Goal: Task Accomplishment & Management: Use online tool/utility

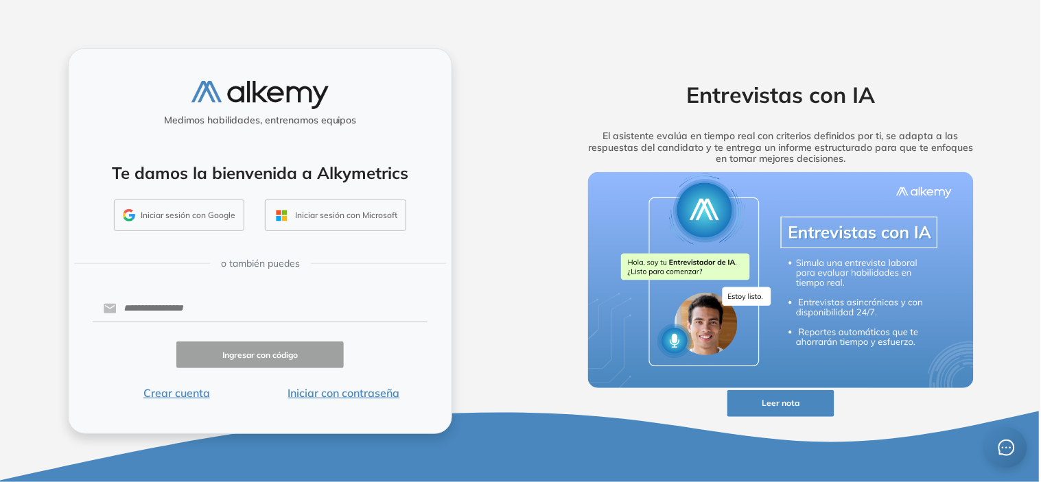
click at [328, 395] on button "Iniciar con contraseña" at bounding box center [343, 393] width 167 height 16
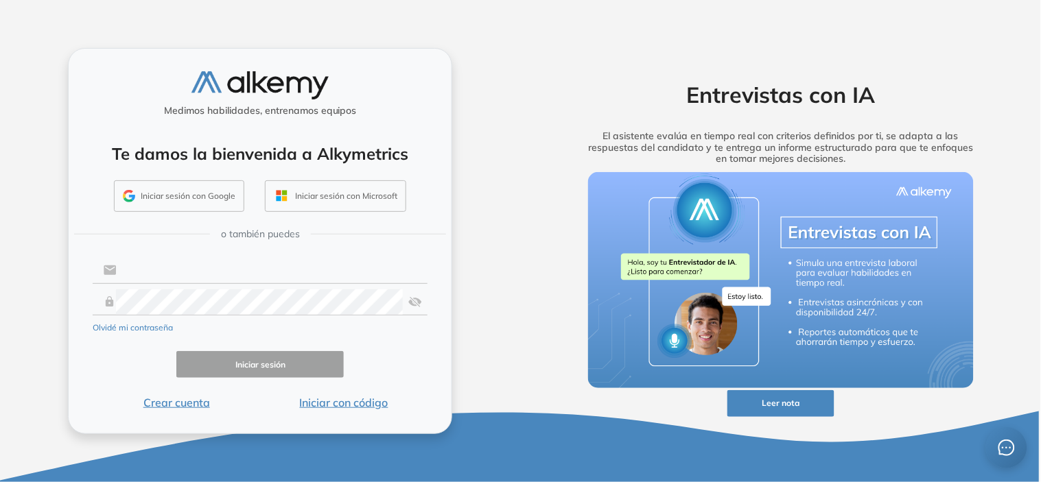
type input "**********"
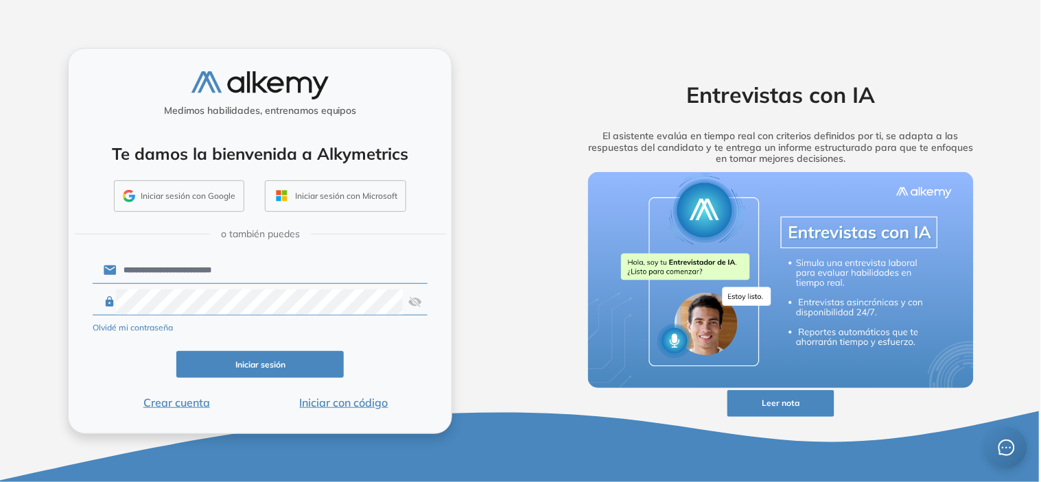
click at [292, 369] on button "Iniciar sesión" at bounding box center [259, 364] width 167 height 27
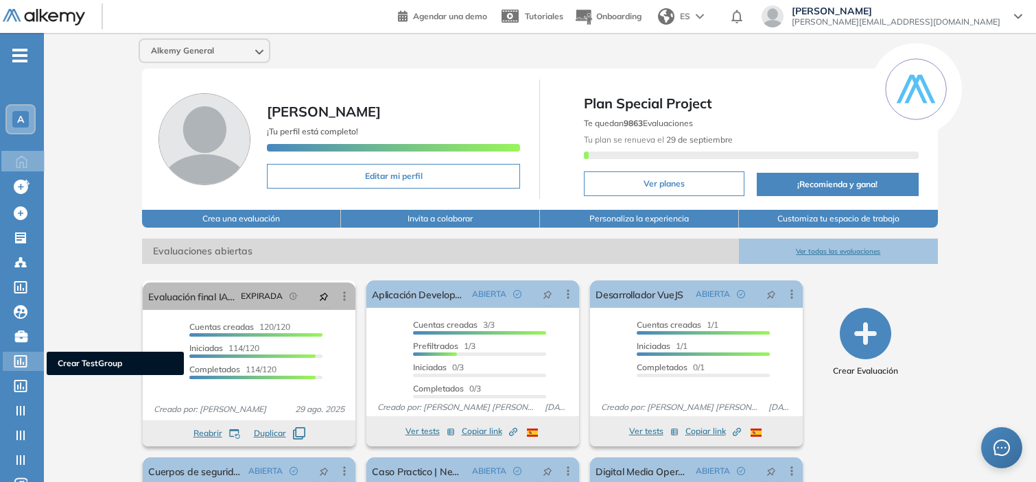
click at [16, 358] on icon at bounding box center [21, 362] width 14 height 12
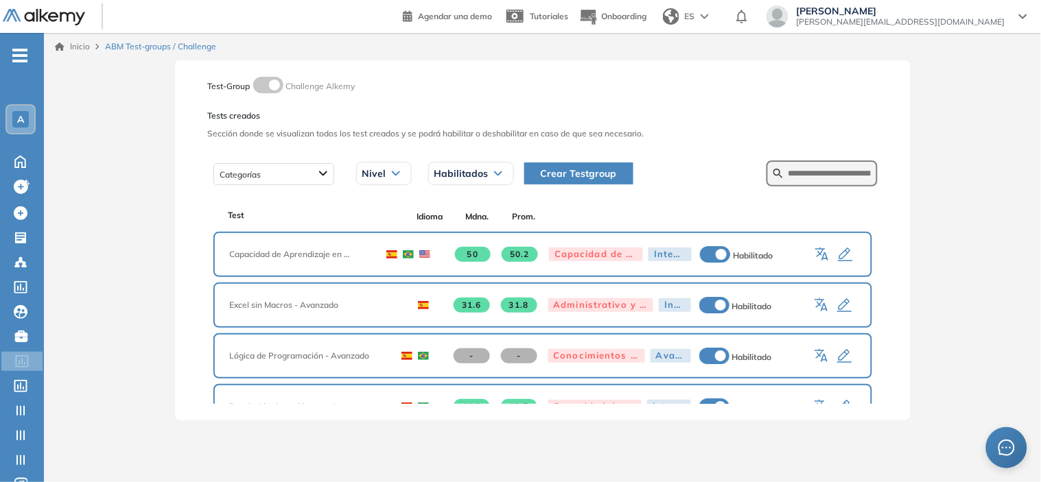
click at [25, 120] on div "A" at bounding box center [20, 119] width 16 height 16
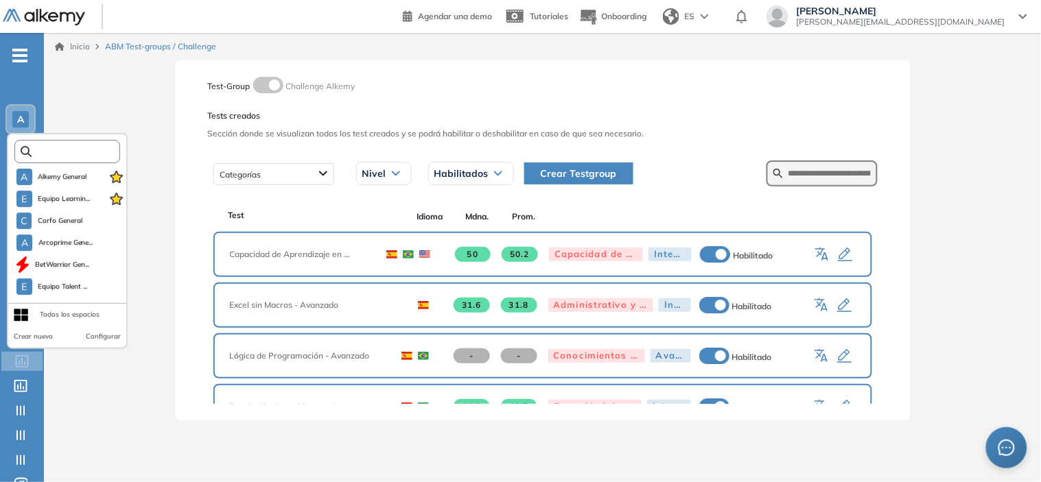
click at [53, 148] on input "text" at bounding box center [72, 152] width 80 height 10
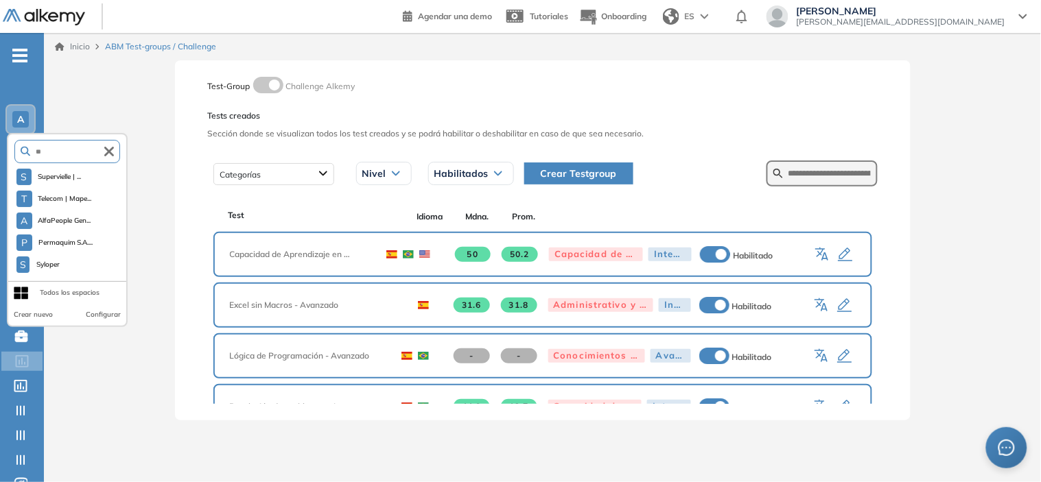
type input "*"
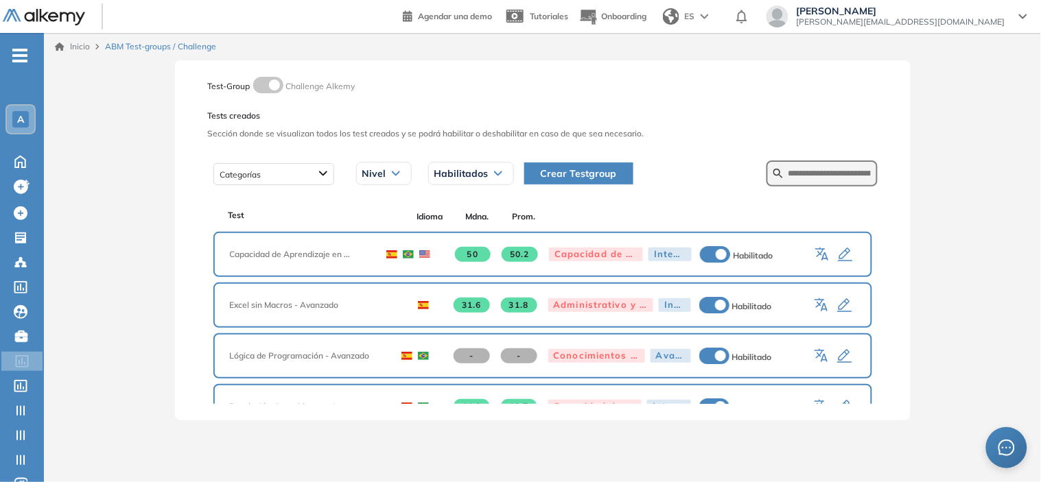
click at [23, 111] on div "A" at bounding box center [20, 119] width 16 height 16
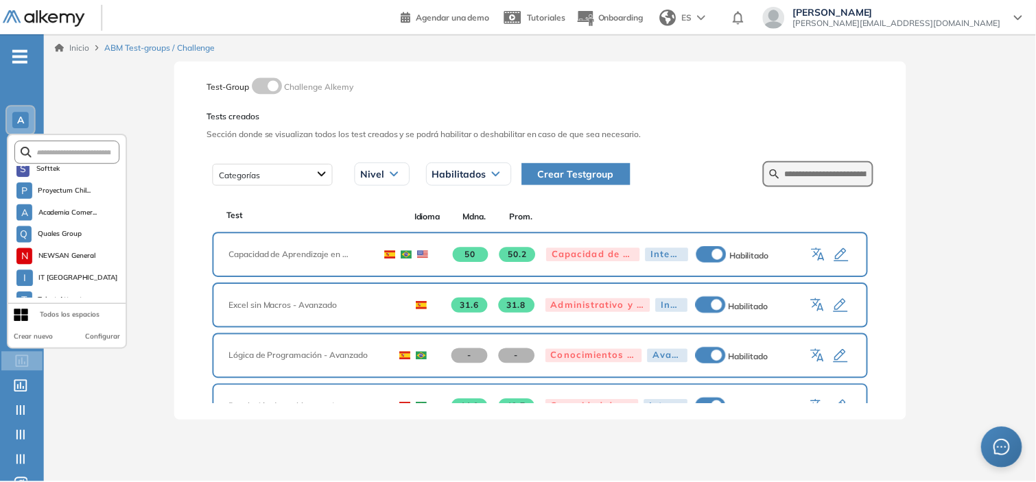
scroll to position [1286, 0]
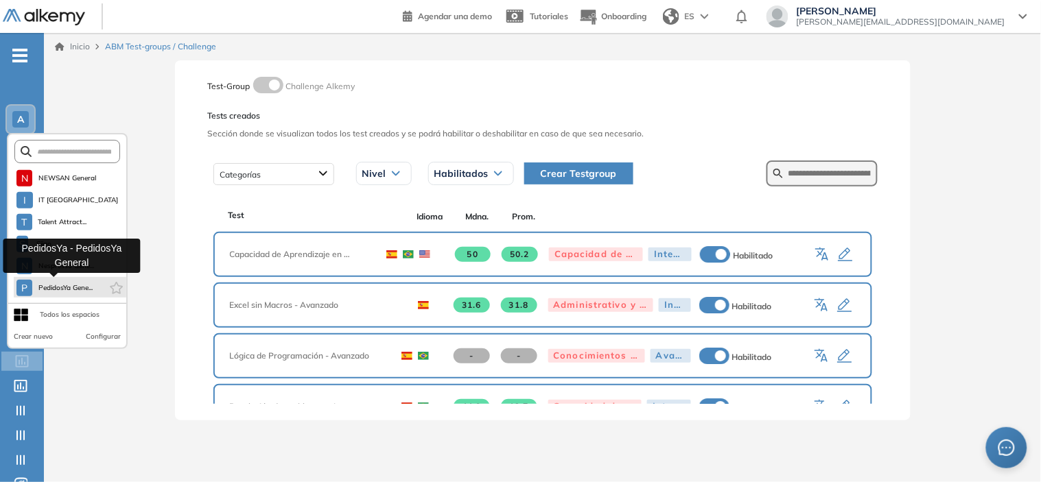
click at [72, 283] on span "PedidosYa Gene..." at bounding box center [66, 288] width 56 height 11
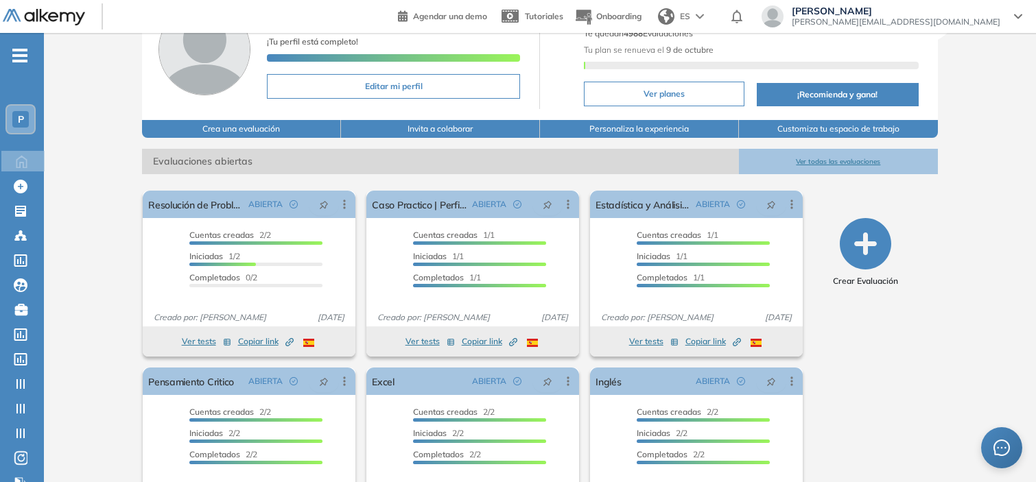
scroll to position [156, 0]
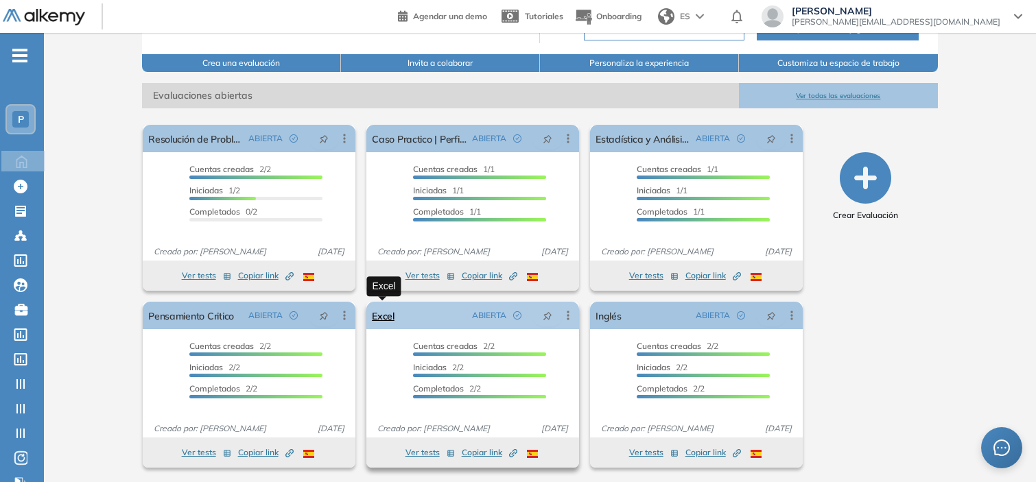
click at [380, 311] on link "Excel" at bounding box center [383, 315] width 23 height 27
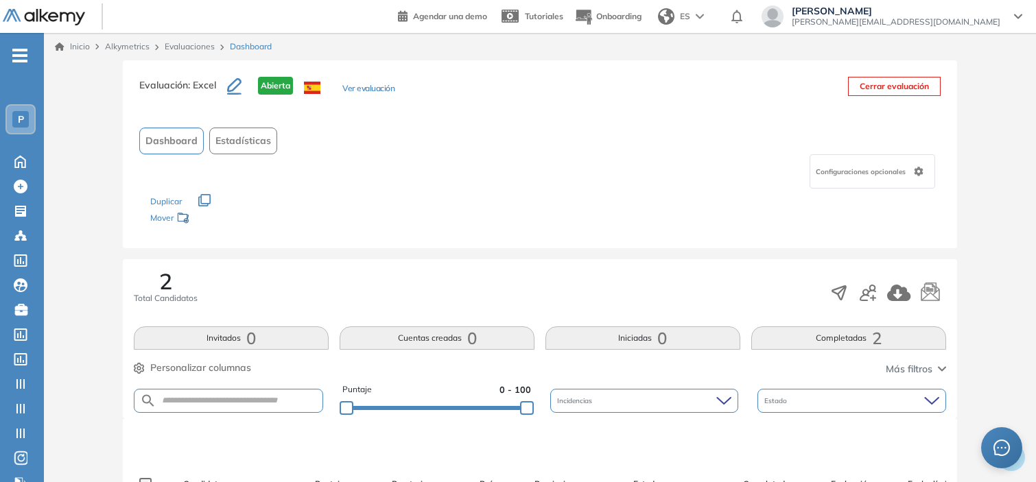
click at [377, 90] on button "Ver evaluación" at bounding box center [368, 89] width 52 height 14
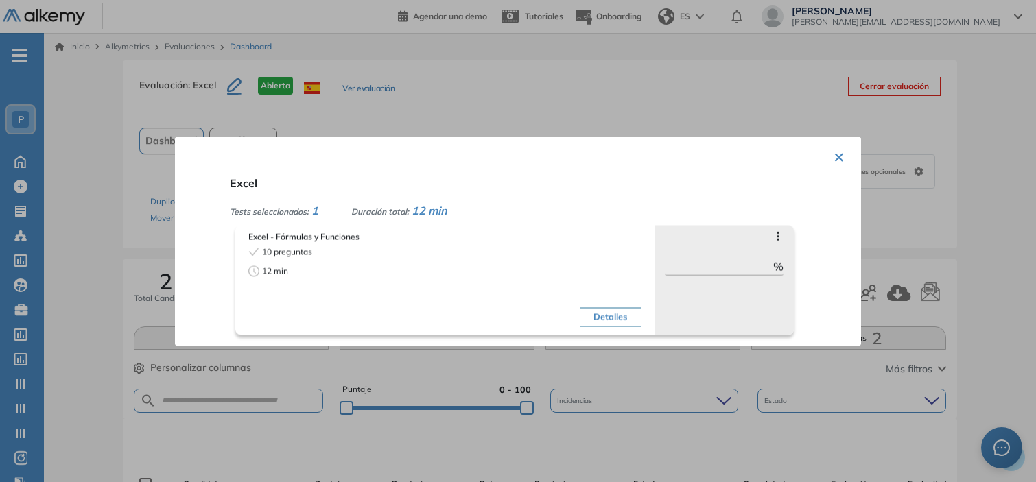
click at [469, 111] on div at bounding box center [518, 241] width 1036 height 482
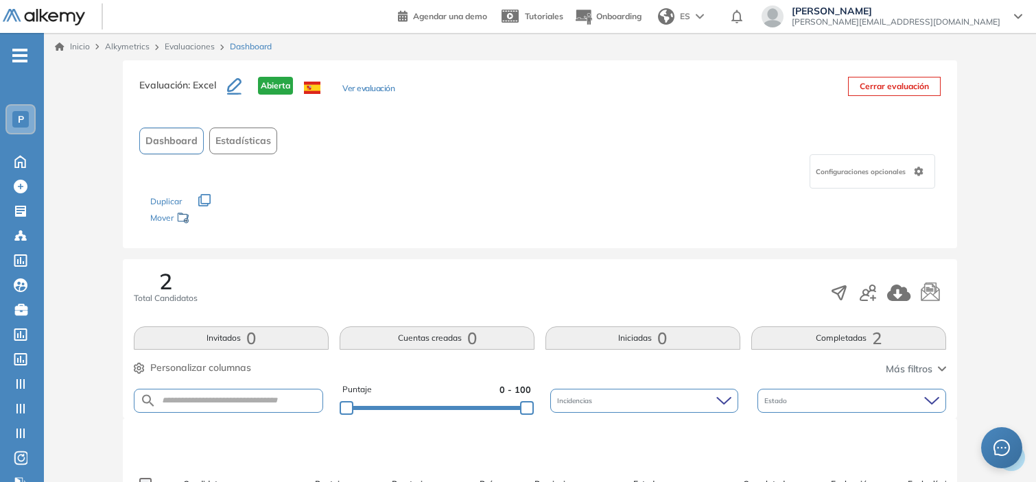
click at [21, 121] on span "P" at bounding box center [21, 119] width 6 height 11
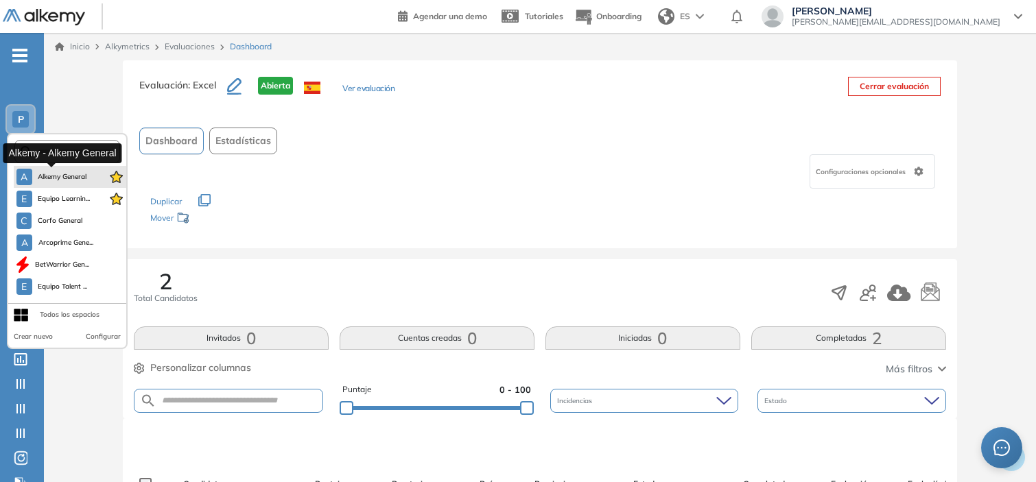
click at [32, 174] on button "A Alkemy General" at bounding box center [51, 177] width 71 height 16
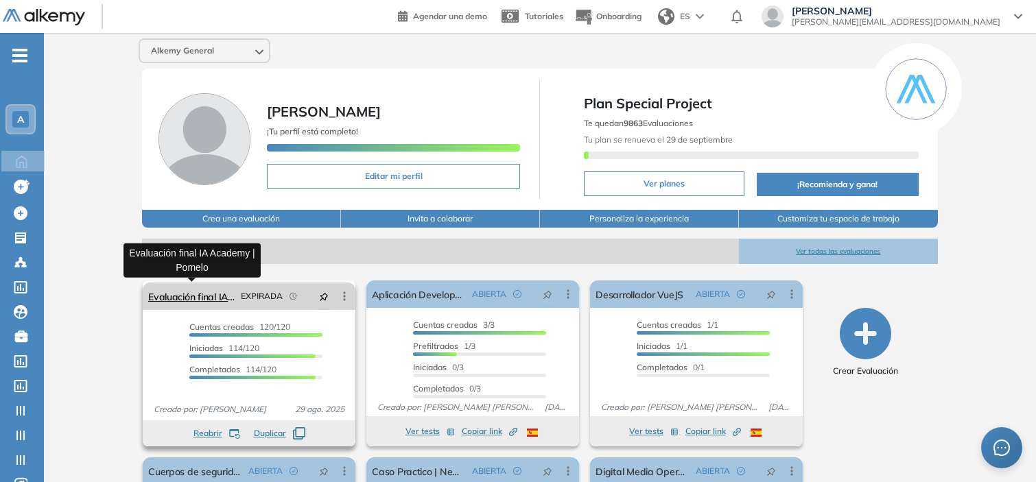
click at [186, 296] on link "Evaluación final IA Academy | Pomelo" at bounding box center [191, 296] width 87 height 27
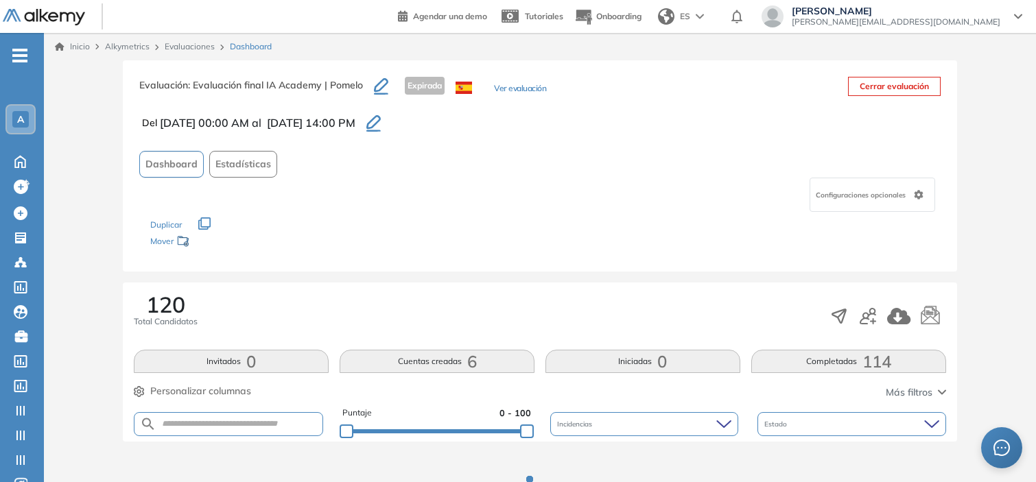
click at [381, 121] on icon "button" at bounding box center [374, 122] width 14 height 14
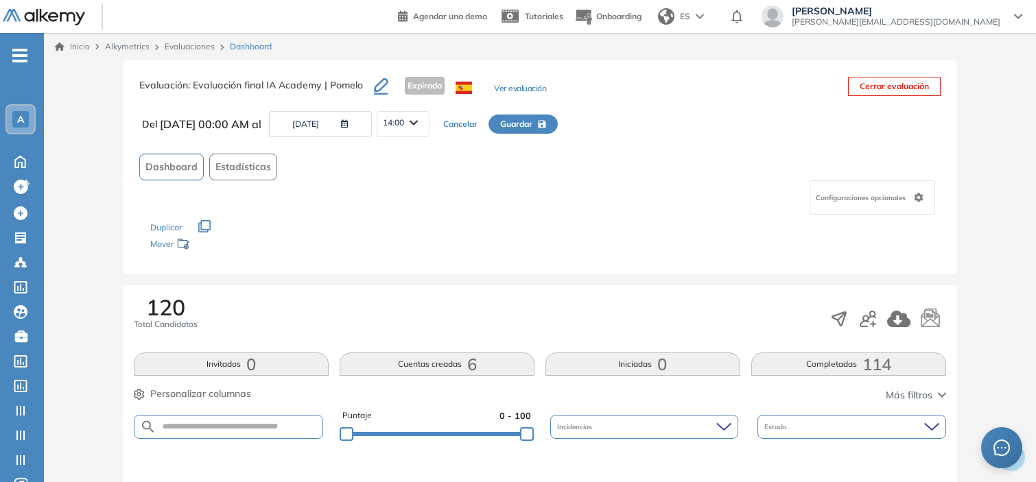
click at [321, 128] on button "11/09/2025" at bounding box center [320, 124] width 103 height 26
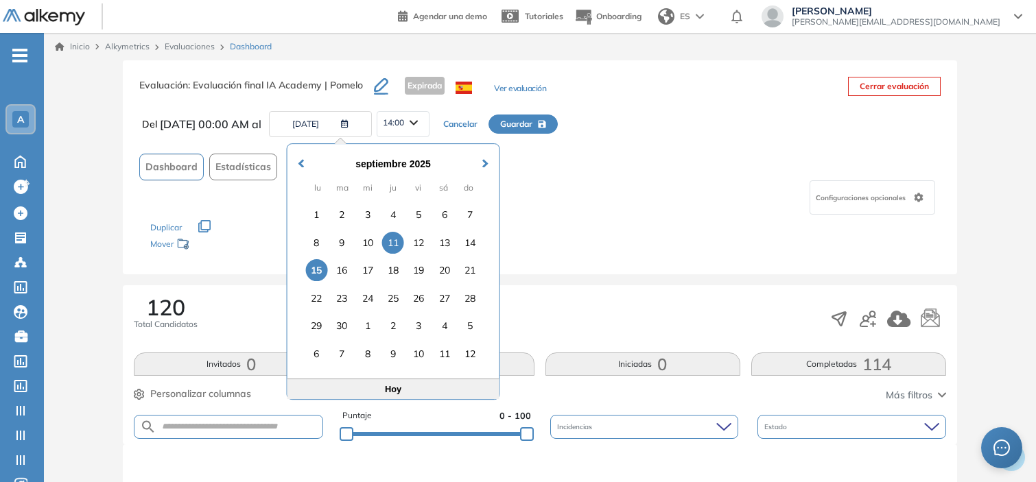
click at [325, 271] on div "15" at bounding box center [316, 270] width 22 height 22
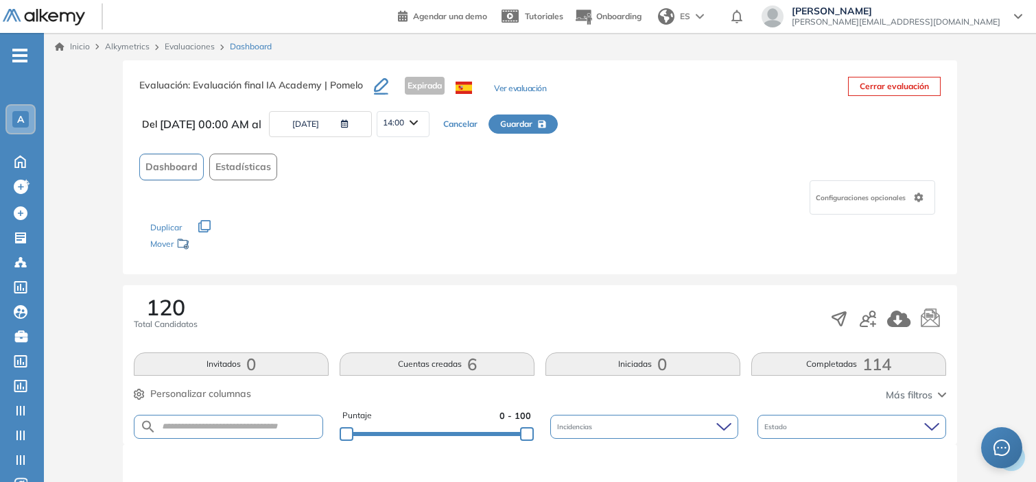
click at [418, 122] on icon at bounding box center [414, 122] width 8 height 5
click at [404, 223] on li "23:45" at bounding box center [394, 230] width 20 height 14
click at [533, 127] on span "Guardar" at bounding box center [516, 124] width 32 height 12
type input "**********"
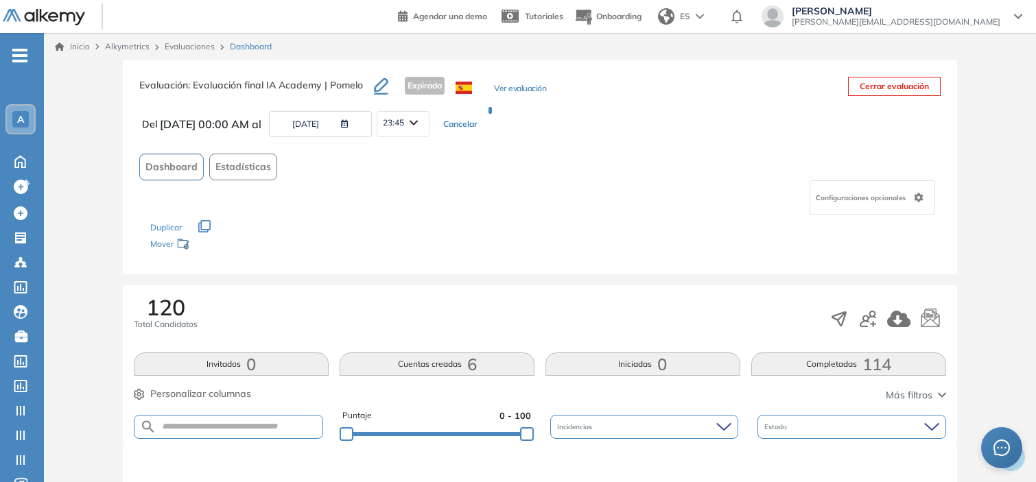
type input "**********"
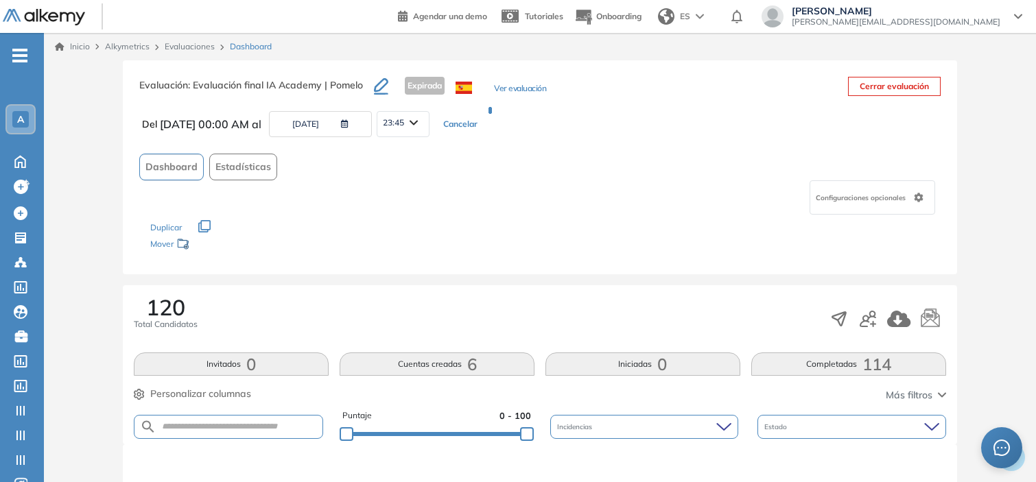
type input "**********"
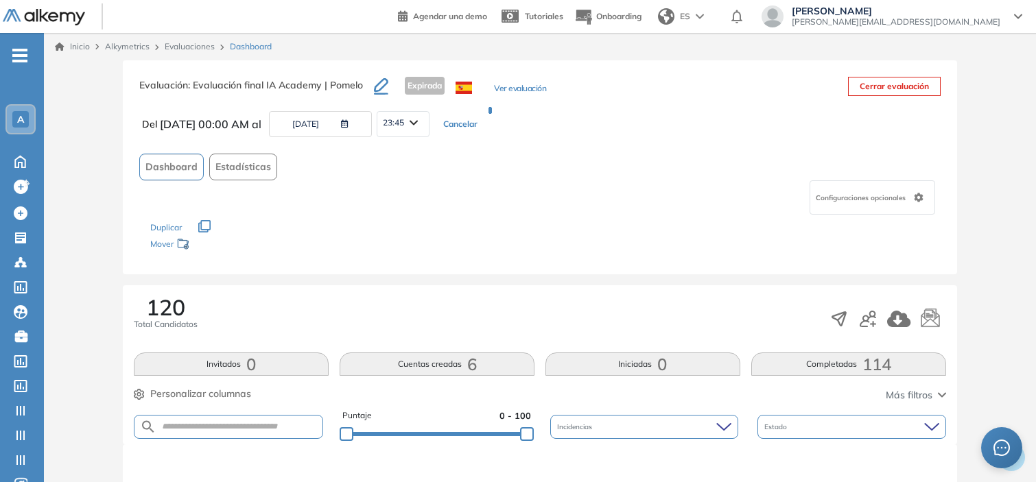
type input "**********"
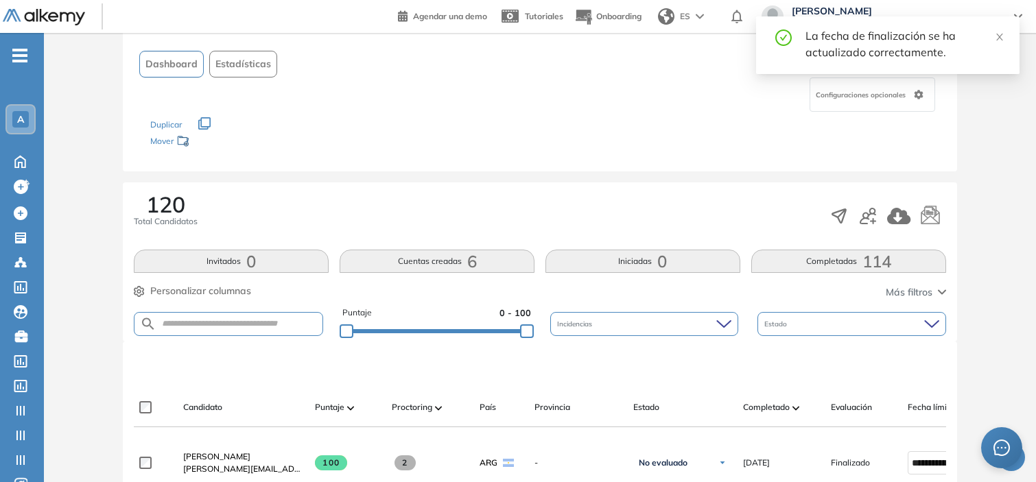
scroll to position [103, 0]
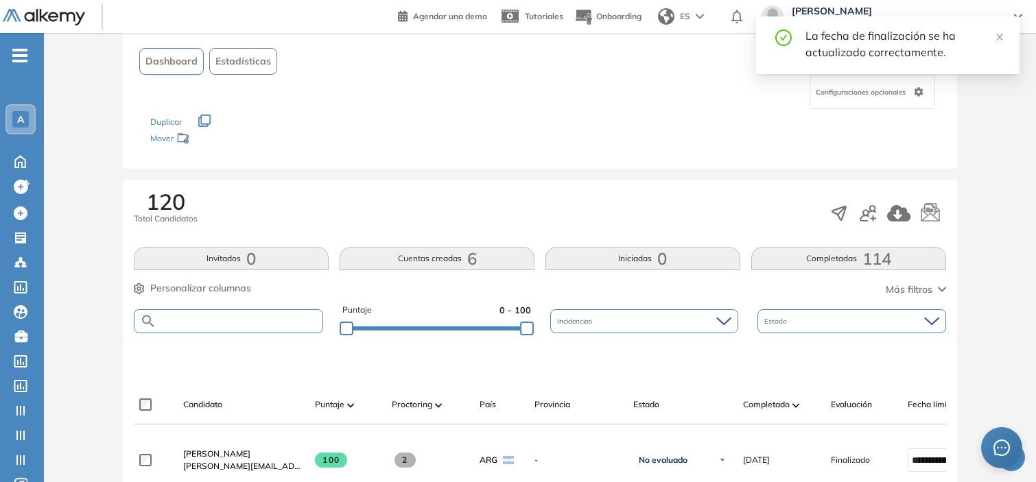
click at [222, 316] on input "text" at bounding box center [239, 321] width 166 height 10
type input "********"
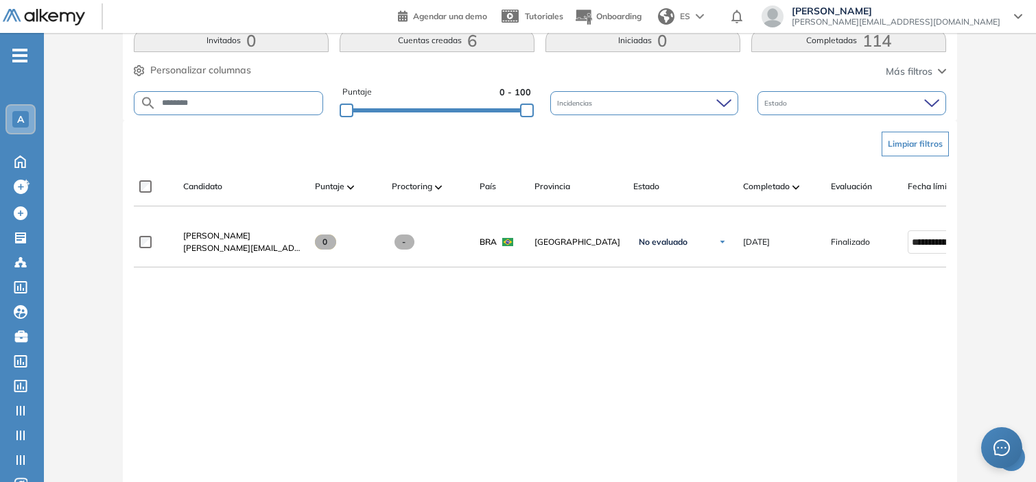
scroll to position [0, 110]
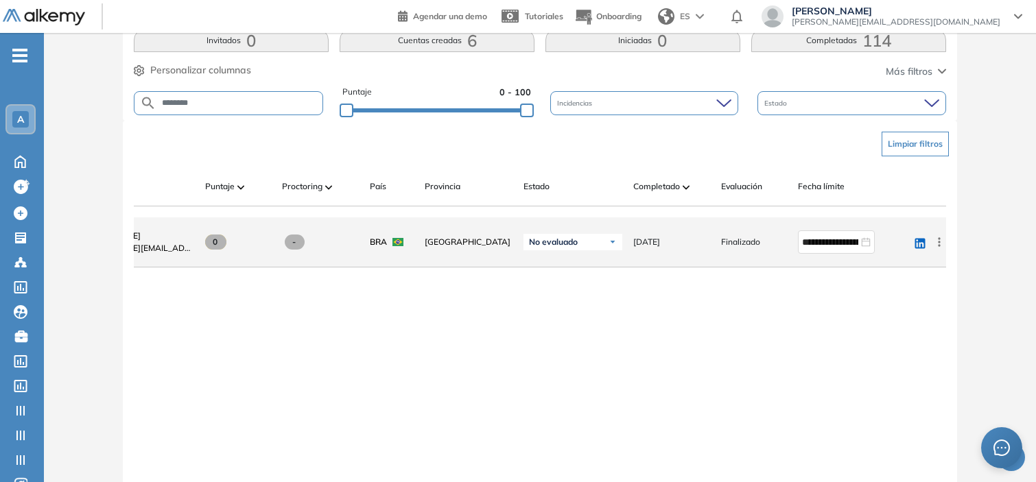
click at [937, 246] on icon at bounding box center [940, 242] width 14 height 14
click at [873, 379] on span "Reiniciar" at bounding box center [890, 378] width 40 height 12
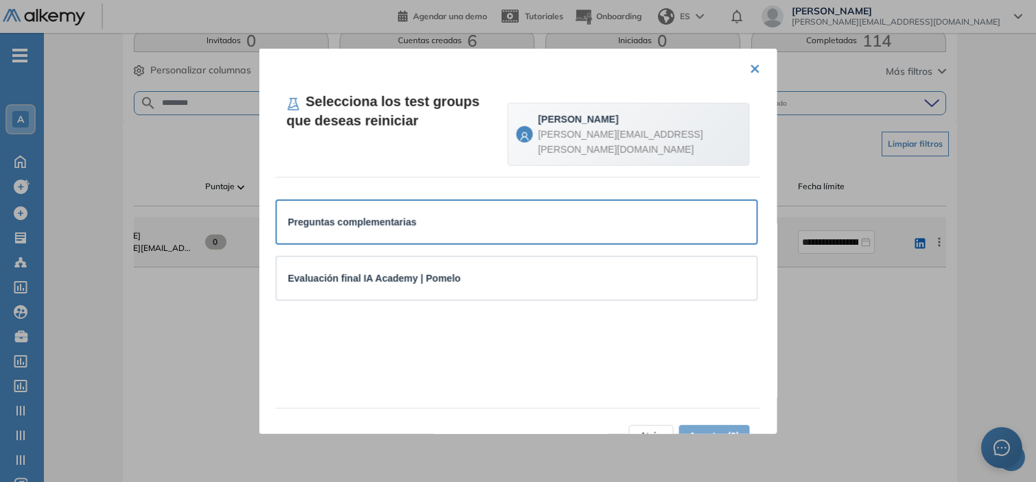
click at [581, 220] on div "Preguntas complementarias" at bounding box center [517, 221] width 458 height 15
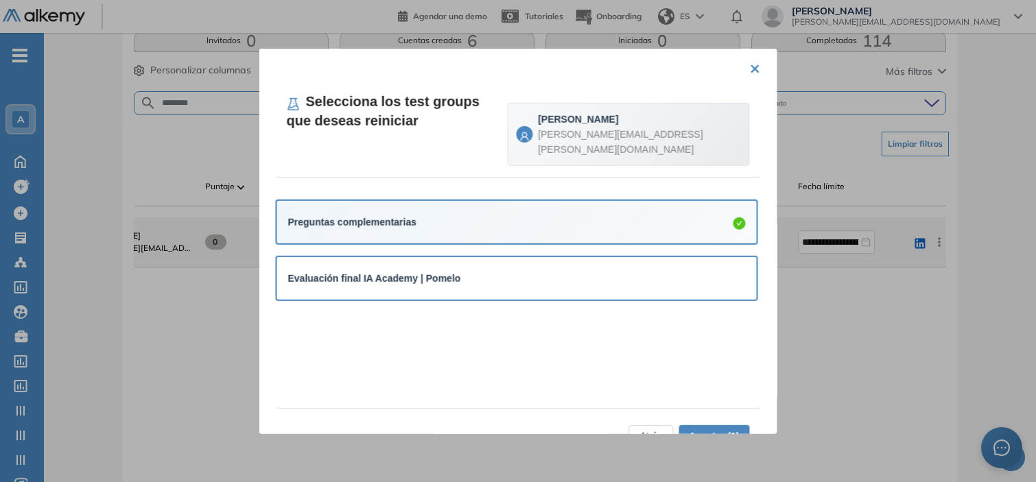
click at [572, 282] on div "Evaluación final IA Academy | Pomelo" at bounding box center [517, 278] width 458 height 15
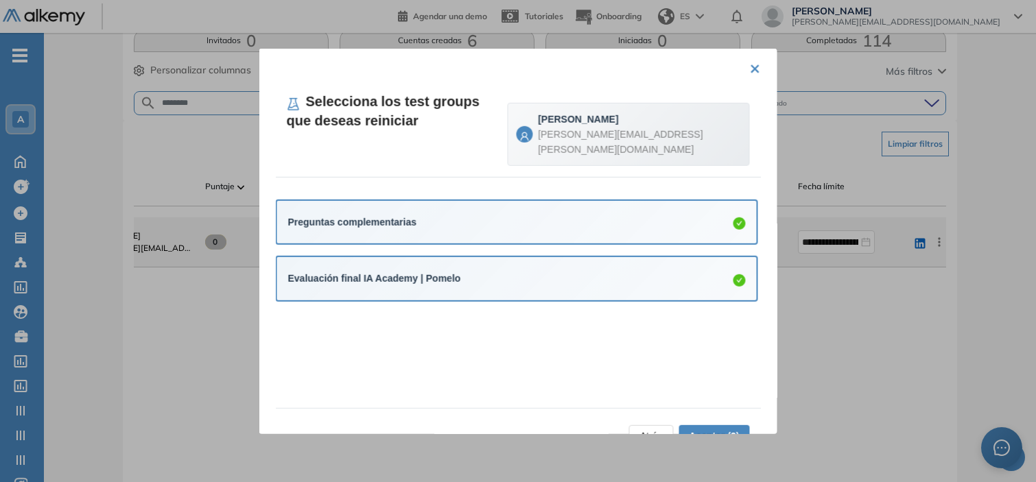
scroll to position [34, 0]
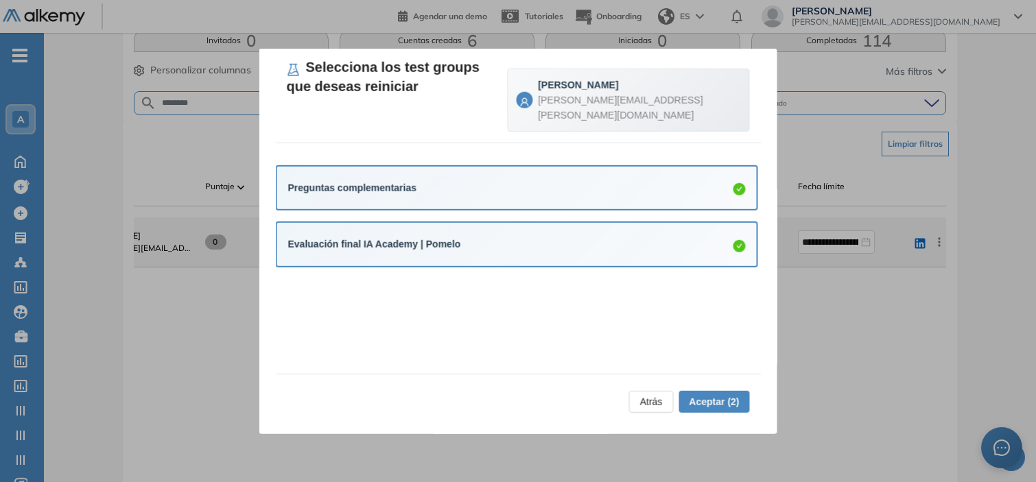
click at [722, 406] on span "Aceptar (2)" at bounding box center [714, 401] width 50 height 15
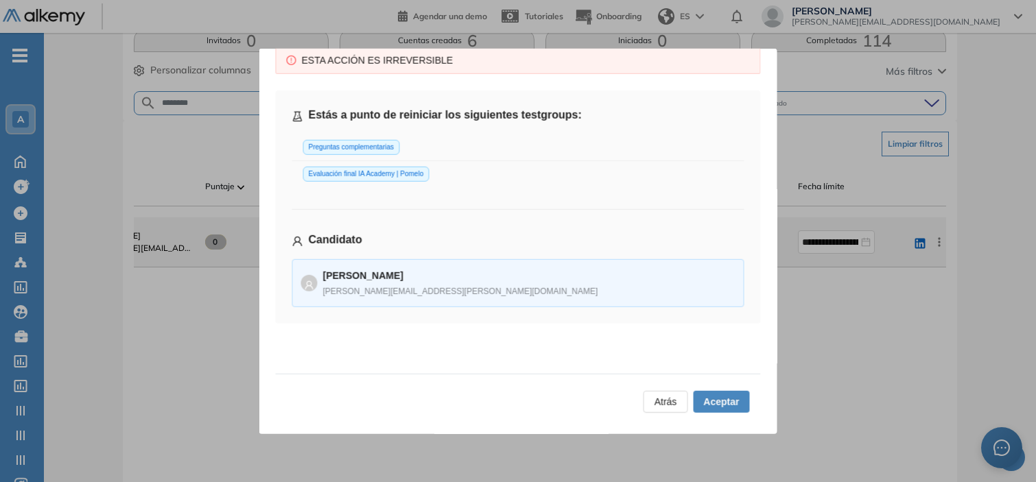
click at [722, 406] on span "Aceptar" at bounding box center [721, 401] width 36 height 15
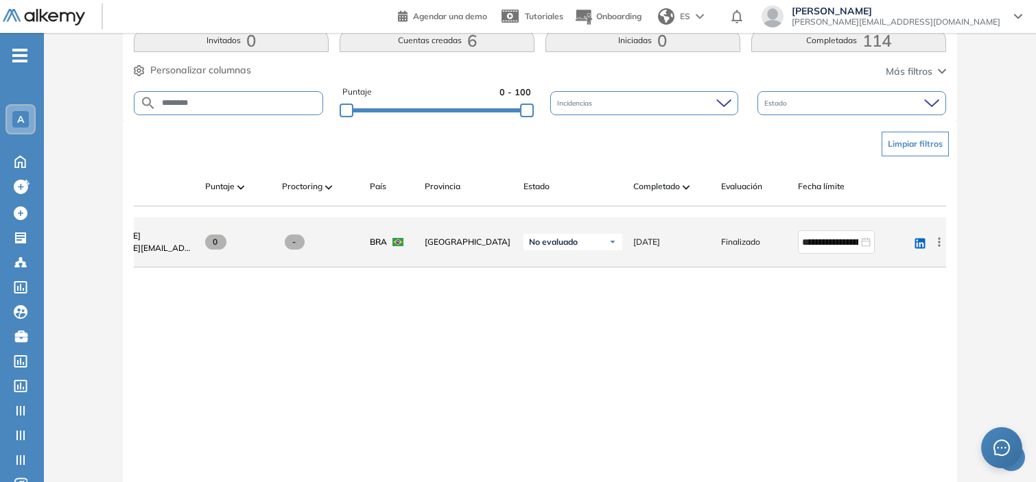
click at [22, 108] on div "A" at bounding box center [20, 119] width 27 height 27
click at [84, 98] on div "Evaluación : Evaluación final IA Academy | Pomelo Abierta Ver evaluación Cerrar…" at bounding box center [539, 138] width 981 height 798
click at [19, 156] on icon at bounding box center [20, 162] width 10 height 12
